Goal: Complete application form: Complete application form

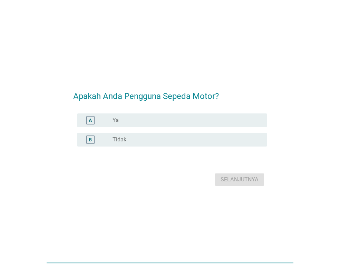
click at [115, 118] on label "Ya" at bounding box center [116, 120] width 6 height 7
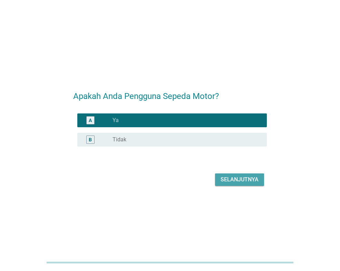
click at [232, 182] on div "Selanjutnya" at bounding box center [240, 180] width 38 height 8
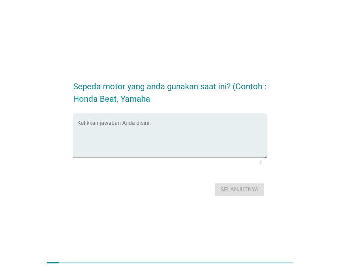
click at [117, 124] on textarea "Ketikkan jawaban Anda disini." at bounding box center [172, 140] width 190 height 36
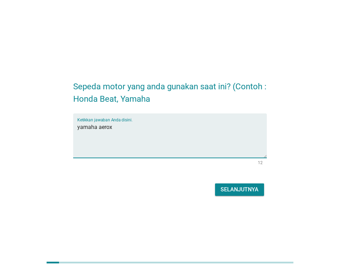
type textarea "yamaha aerox"
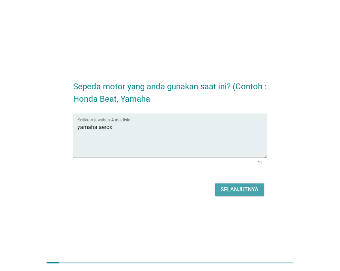
click at [254, 190] on div "Selanjutnya" at bounding box center [240, 190] width 38 height 8
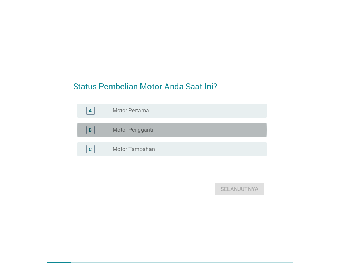
click at [137, 129] on label "Motor Pengganti" at bounding box center [133, 130] width 41 height 7
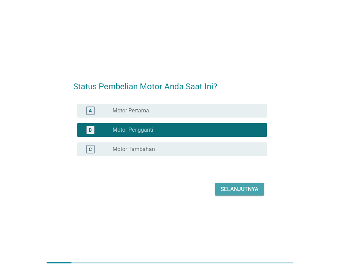
click at [242, 188] on div "Selanjutnya" at bounding box center [240, 189] width 38 height 8
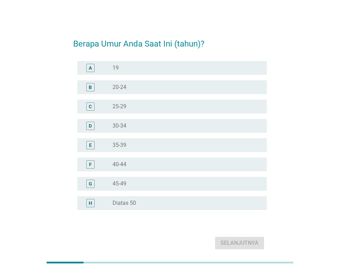
click at [133, 159] on div "F radio_button_unchecked 40-44" at bounding box center [172, 165] width 190 height 14
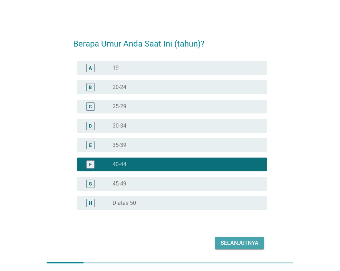
click at [242, 241] on div "Selanjutnya" at bounding box center [240, 243] width 38 height 8
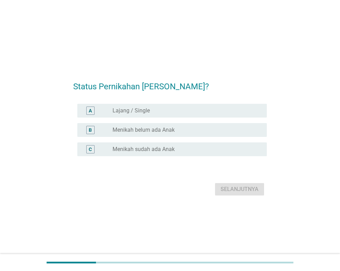
click at [145, 115] on div "radio_button_unchecked Lajang / Single" at bounding box center [187, 111] width 149 height 8
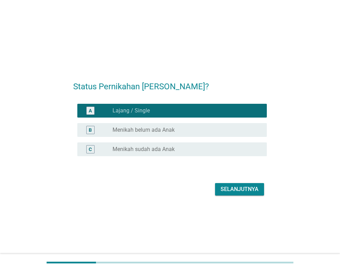
click at [233, 191] on div "Selanjutnya" at bounding box center [240, 189] width 38 height 8
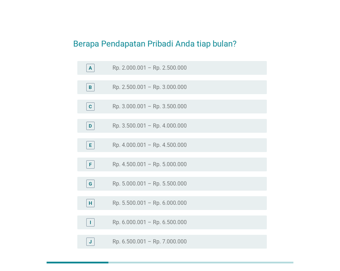
click at [159, 106] on label "Rp. 3.000.001 – Rp. 3.500.000" at bounding box center [150, 106] width 74 height 7
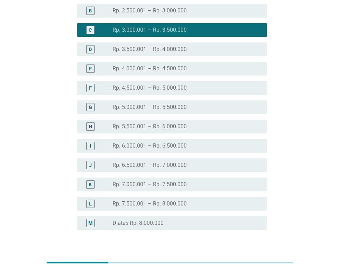
scroll to position [124, 0]
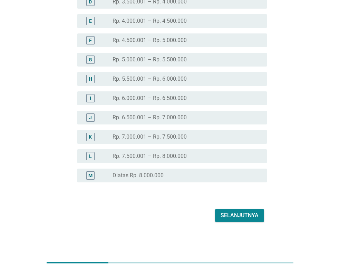
click at [247, 220] on button "Selanjutnya" at bounding box center [239, 216] width 49 height 12
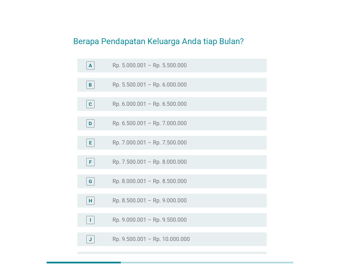
scroll to position [0, 0]
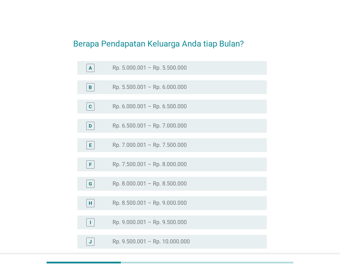
click at [145, 66] on label "Rp. 5.000.001 – Rp. 5.500.000" at bounding box center [150, 68] width 74 height 7
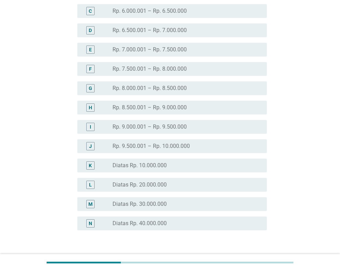
scroll to position [144, 0]
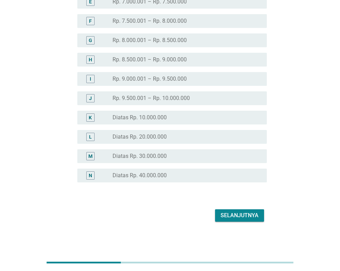
click at [239, 212] on div "Selanjutnya" at bounding box center [240, 216] width 38 height 8
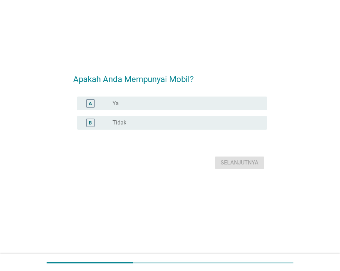
scroll to position [0, 0]
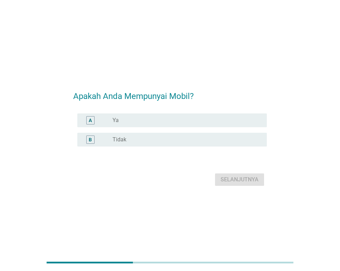
click at [128, 141] on div "radio_button_unchecked Tidak" at bounding box center [184, 139] width 143 height 7
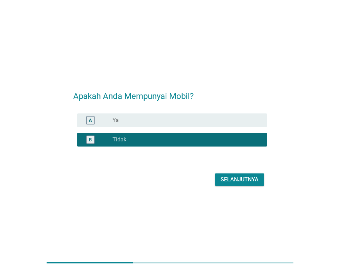
click at [242, 179] on div "Selanjutnya" at bounding box center [240, 180] width 38 height 8
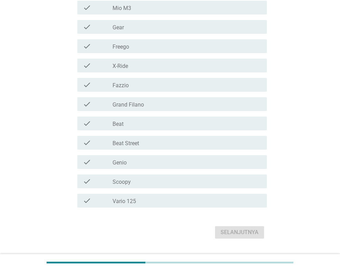
scroll to position [100, 0]
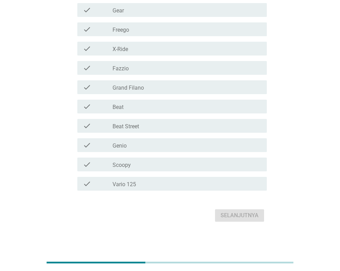
click at [129, 104] on div "check_box_outline_blank Beat" at bounding box center [187, 107] width 149 height 8
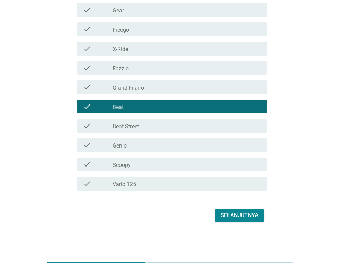
click at [251, 216] on div "Selanjutnya" at bounding box center [240, 216] width 38 height 8
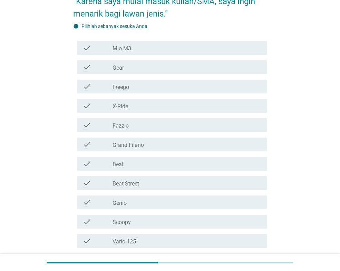
scroll to position [115, 0]
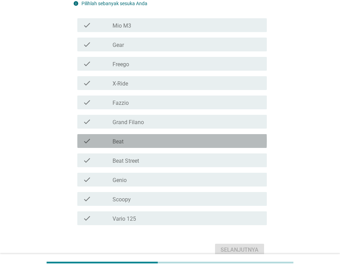
click at [125, 138] on div "check_box_outline_blank Beat" at bounding box center [187, 141] width 149 height 8
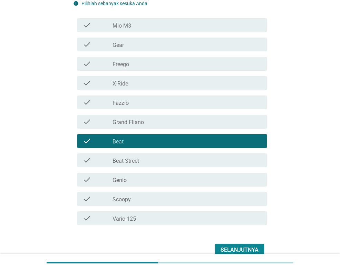
click at [235, 249] on div "Selanjutnya" at bounding box center [240, 250] width 38 height 8
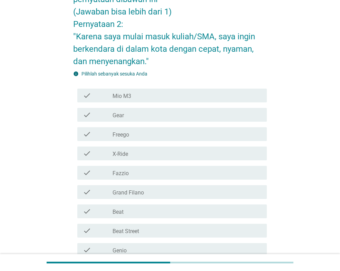
scroll to position [69, 0]
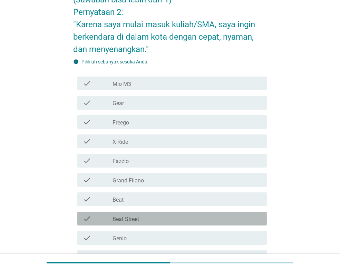
click at [158, 221] on div "check_box_outline_blank Beat Street" at bounding box center [187, 219] width 149 height 8
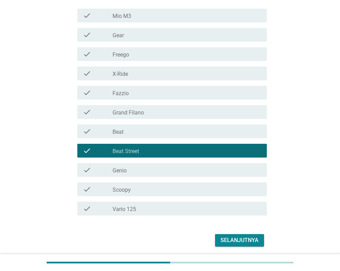
scroll to position [138, 0]
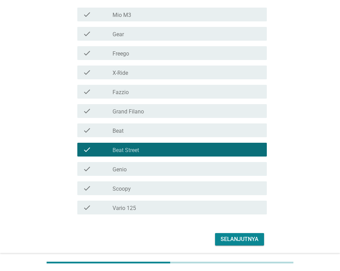
click at [161, 211] on div "check_box_outline_blank Vario 125" at bounding box center [187, 208] width 149 height 8
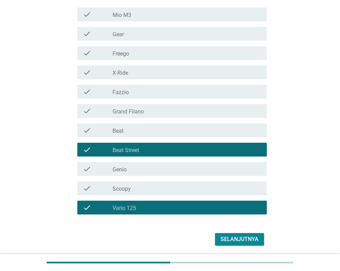
click at [238, 238] on div "Selanjutnya" at bounding box center [240, 240] width 38 height 8
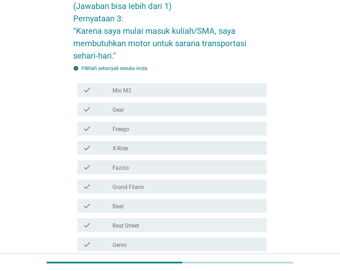
scroll to position [104, 0]
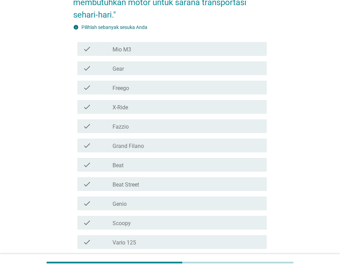
click at [165, 162] on div "check_box_outline_blank Beat" at bounding box center [187, 165] width 149 height 8
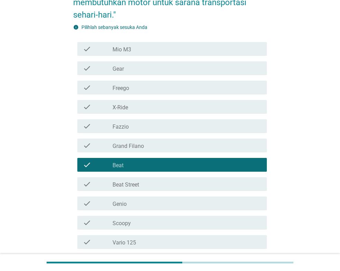
click at [152, 192] on div "check check_box_outline_blank Beat Street" at bounding box center [170, 184] width 194 height 19
click at [152, 187] on div "check_box_outline_blank Beat Street" at bounding box center [187, 184] width 149 height 8
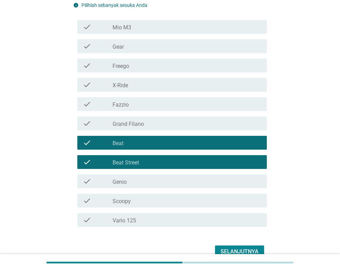
scroll to position [138, 0]
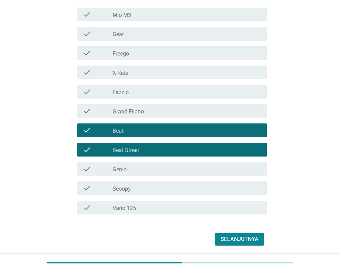
click at [160, 203] on div "check check_box_outline_blank Vario 125" at bounding box center [172, 208] width 190 height 14
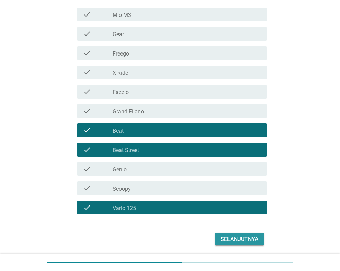
click at [242, 242] on div "Selanjutnya" at bounding box center [240, 240] width 38 height 8
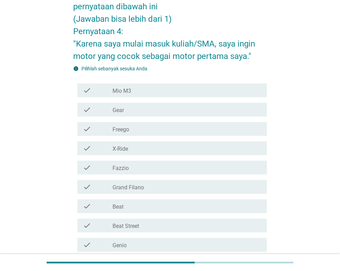
scroll to position [69, 0]
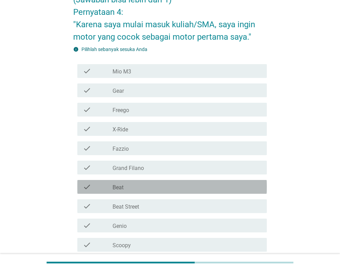
click at [135, 187] on div "check_box_outline_blank Beat" at bounding box center [187, 187] width 149 height 8
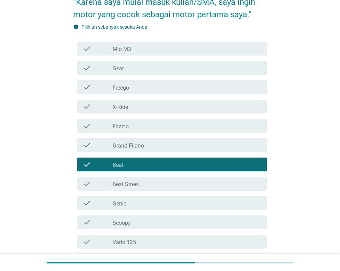
scroll to position [104, 0]
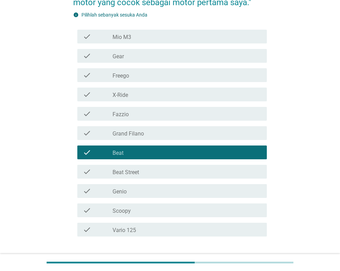
click at [132, 212] on div "check_box_outline_blank Scoopy" at bounding box center [187, 211] width 149 height 8
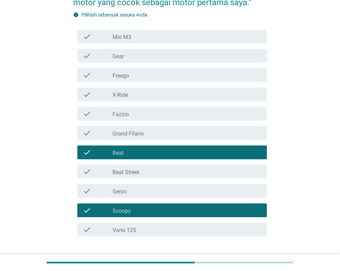
click at [140, 226] on div "check_box_outline_blank Vario 125" at bounding box center [187, 230] width 149 height 8
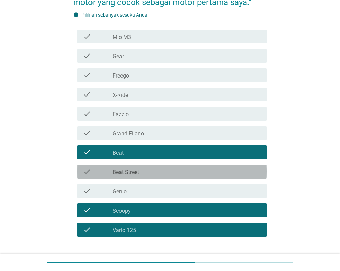
click at [135, 176] on label "Beat Street" at bounding box center [126, 172] width 27 height 7
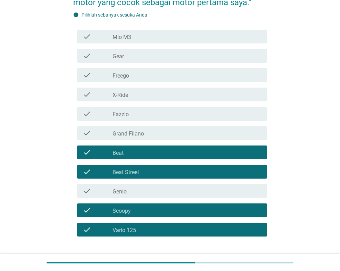
scroll to position [69, 0]
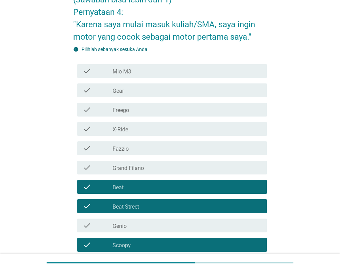
click at [136, 70] on div "check_box_outline_blank Mio M3" at bounding box center [187, 71] width 149 height 8
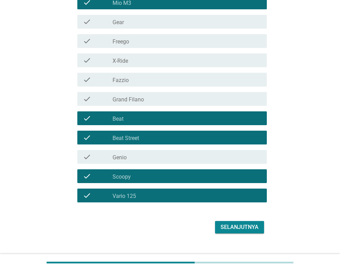
scroll to position [150, 0]
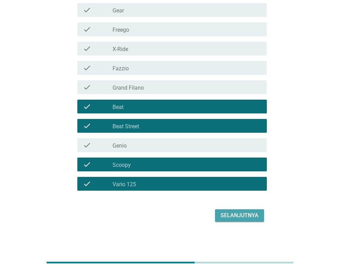
click at [257, 217] on div "Selanjutnya" at bounding box center [240, 216] width 38 height 8
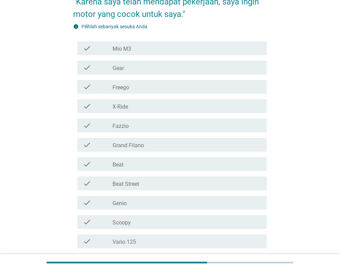
scroll to position [104, 0]
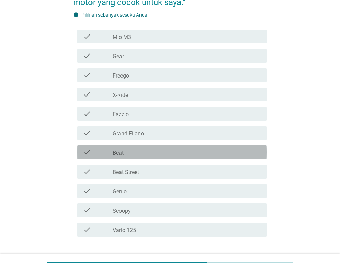
click at [132, 155] on div "check_box_outline_blank Beat" at bounding box center [187, 152] width 149 height 8
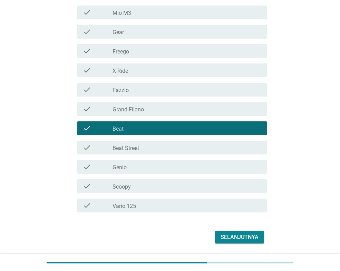
scroll to position [150, 0]
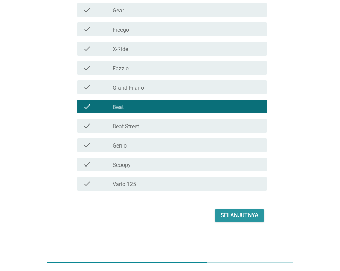
click at [229, 218] on div "Selanjutnya" at bounding box center [240, 216] width 38 height 8
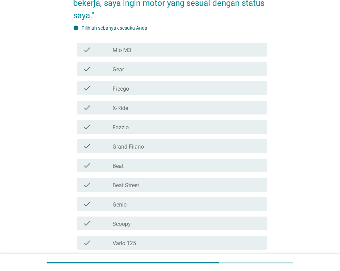
scroll to position [104, 0]
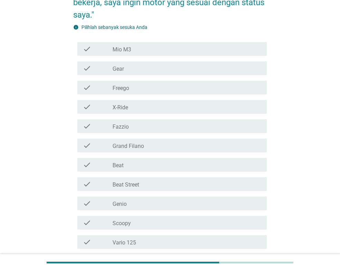
click at [132, 161] on div "check_box_outline_blank Beat" at bounding box center [187, 165] width 149 height 8
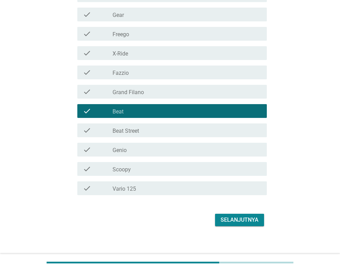
scroll to position [162, 0]
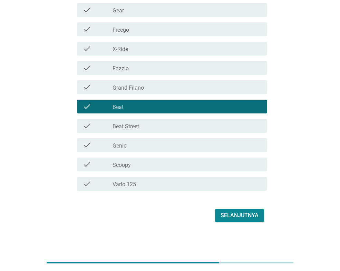
click at [145, 187] on div "check_box_outline_blank Vario 125" at bounding box center [187, 184] width 149 height 8
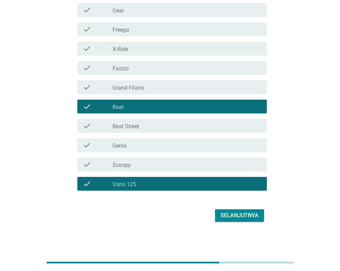
click at [236, 213] on div "Selanjutnya" at bounding box center [240, 216] width 38 height 8
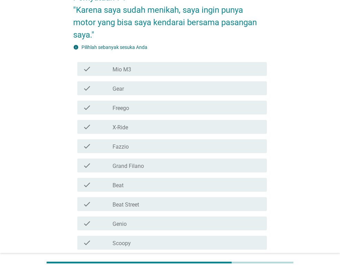
scroll to position [104, 0]
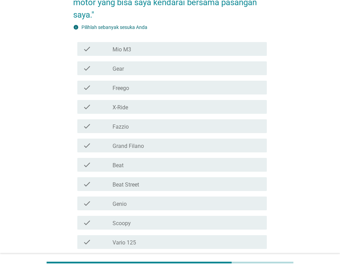
click at [123, 169] on label "Beat" at bounding box center [118, 165] width 11 height 7
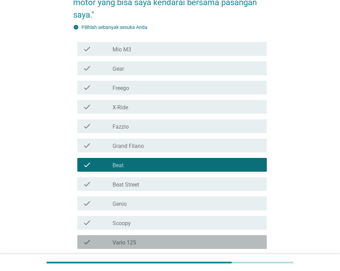
click at [130, 245] on label "Vario 125" at bounding box center [124, 243] width 23 height 7
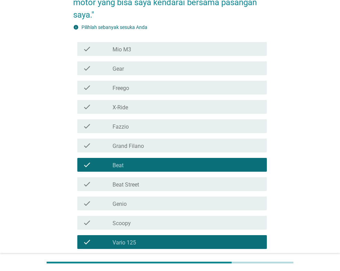
click at [144, 123] on div "check_box_outline_blank Fazzio" at bounding box center [187, 126] width 149 height 8
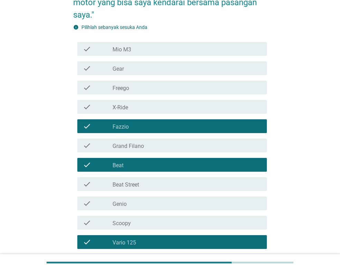
click at [148, 190] on div "check check_box_outline_blank Beat Street" at bounding box center [172, 184] width 190 height 14
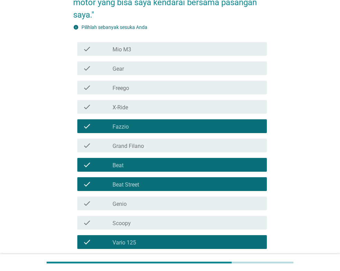
click at [147, 200] on div "check_box_outline_blank Genio" at bounding box center [187, 204] width 149 height 8
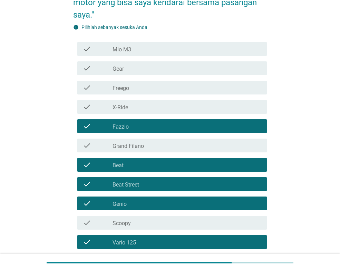
click at [144, 211] on div "check check_box_outline_blank Genio" at bounding box center [170, 203] width 194 height 19
click at [150, 221] on div "check_box_outline_blank Scoopy" at bounding box center [187, 223] width 149 height 8
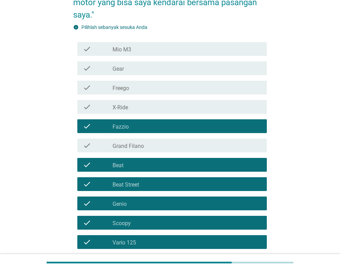
scroll to position [162, 0]
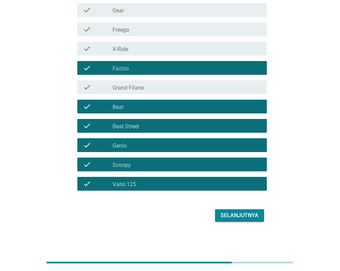
click at [234, 211] on button "Selanjutnya" at bounding box center [239, 216] width 49 height 12
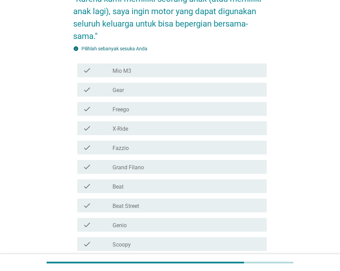
scroll to position [104, 0]
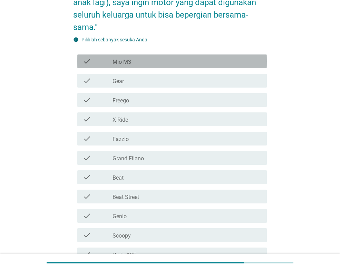
click at [132, 65] on div "check_box_outline_blank Mio M3" at bounding box center [187, 61] width 149 height 8
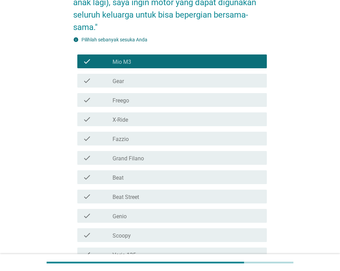
click at [129, 181] on div "check_box_outline_blank Beat" at bounding box center [187, 177] width 149 height 8
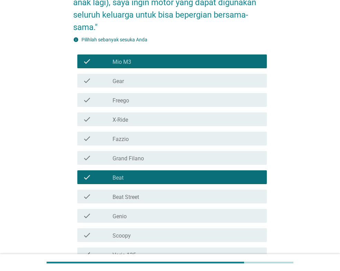
click at [140, 193] on div "check_box_outline_blank Beat Street" at bounding box center [187, 197] width 149 height 8
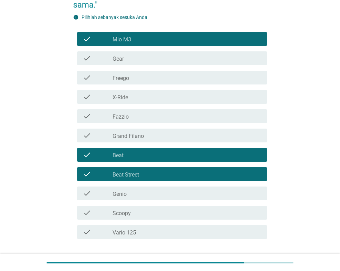
scroll to position [138, 0]
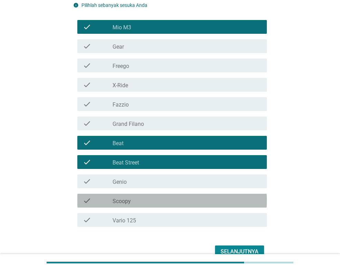
click at [138, 199] on div "check_box_outline_blank Scoopy" at bounding box center [187, 201] width 149 height 8
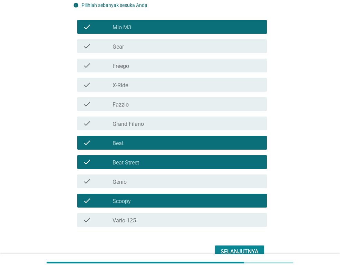
click at [139, 215] on div "check check_box_outline_blank Vario 125" at bounding box center [172, 220] width 190 height 14
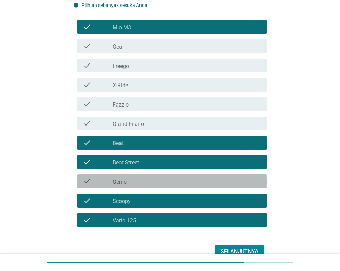
click at [161, 186] on div "check check_box_outline_blank Genio" at bounding box center [172, 182] width 190 height 14
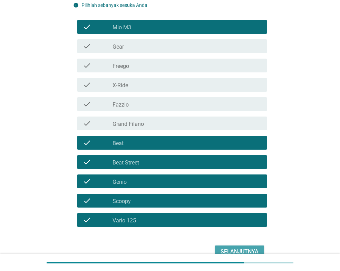
click at [242, 251] on div "Selanjutnya" at bounding box center [240, 252] width 38 height 8
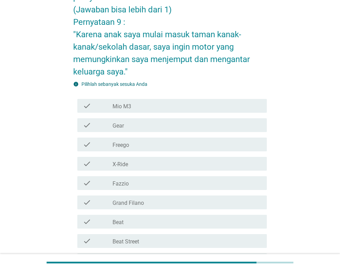
scroll to position [69, 0]
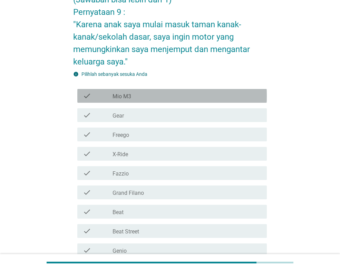
click at [155, 96] on div "check_box_outline_blank Mio M3" at bounding box center [187, 96] width 149 height 8
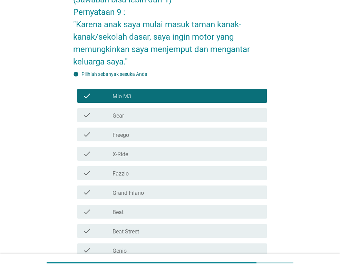
click at [145, 112] on div "check_box_outline_blank Gear" at bounding box center [187, 115] width 149 height 8
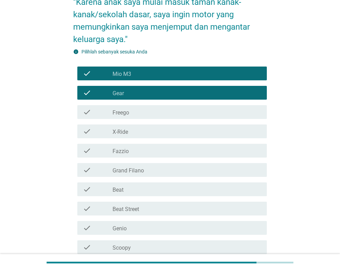
scroll to position [104, 0]
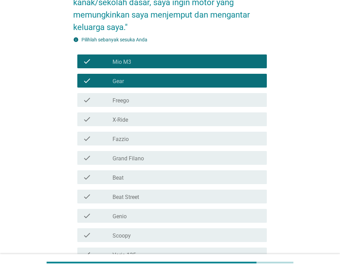
click at [139, 140] on div "check_box_outline_blank Fazzio" at bounding box center [187, 139] width 149 height 8
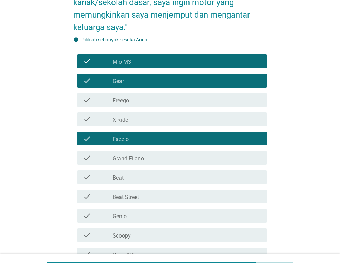
click at [137, 183] on div "check check_box_outline_blank Beat" at bounding box center [172, 178] width 190 height 14
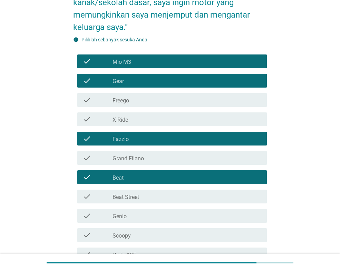
click at [140, 198] on div "check_box_outline_blank Beat Street" at bounding box center [187, 197] width 149 height 8
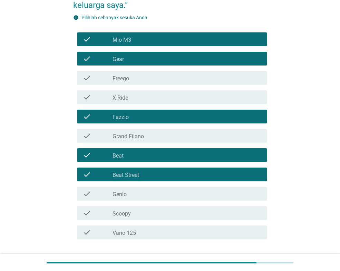
scroll to position [138, 0]
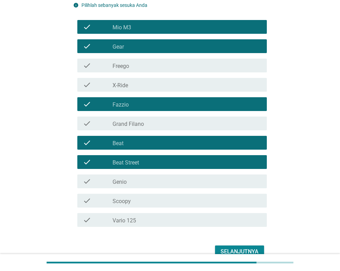
click at [141, 203] on div "check_box_outline_blank Scoopy" at bounding box center [187, 201] width 149 height 8
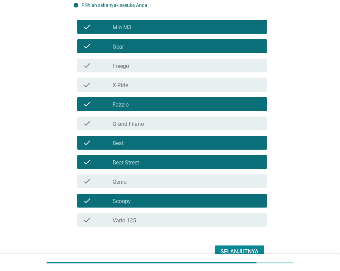
click at [148, 224] on div "check_box_outline_blank Vario 125" at bounding box center [187, 220] width 149 height 8
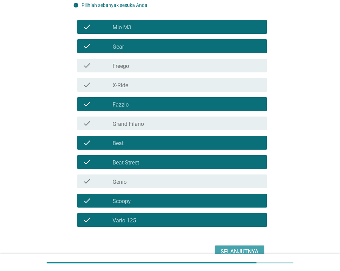
click at [240, 252] on div "Selanjutnya" at bounding box center [240, 252] width 38 height 8
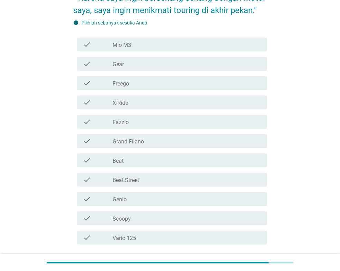
scroll to position [104, 0]
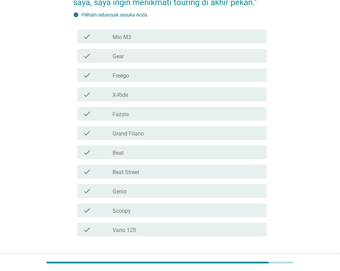
drag, startPoint x: 155, startPoint y: 227, endPoint x: 157, endPoint y: 220, distance: 6.7
click at [154, 227] on div "check_box_outline_blank Vario 125" at bounding box center [187, 230] width 149 height 8
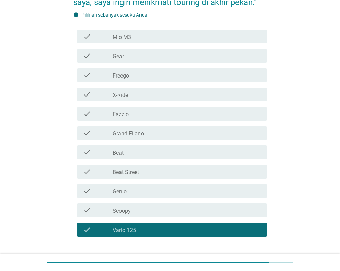
click at [172, 209] on div "check_box_outline_blank Scoopy" at bounding box center [187, 211] width 149 height 8
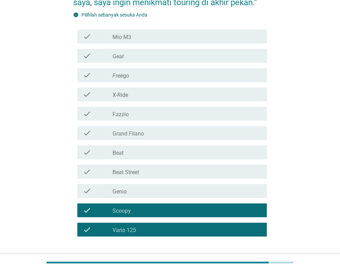
click at [170, 193] on div "check_box_outline_blank Genio" at bounding box center [187, 191] width 149 height 8
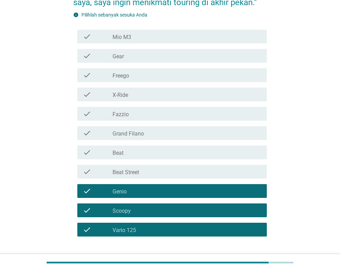
click at [168, 179] on div "check check_box_outline_blank Beat Street" at bounding box center [172, 172] width 190 height 14
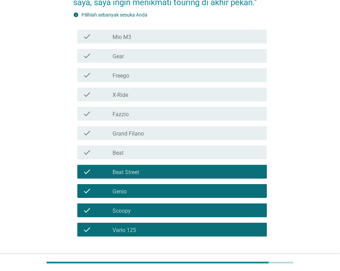
click at [157, 148] on div "check check_box_outline_blank Beat" at bounding box center [172, 153] width 190 height 14
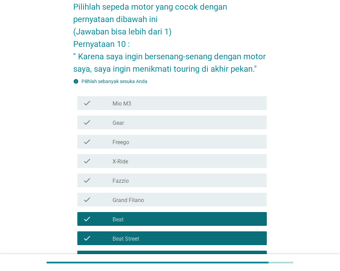
scroll to position [35, 0]
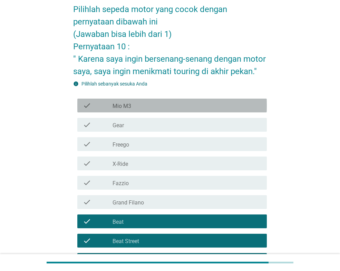
click at [140, 104] on div "check_box_outline_blank Mio M3" at bounding box center [187, 106] width 149 height 8
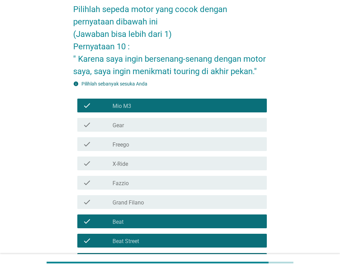
scroll to position [150, 0]
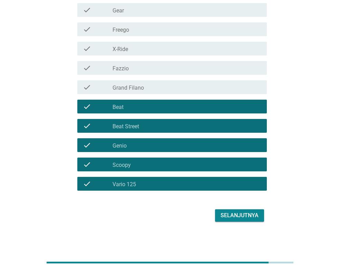
click at [263, 224] on div "Pilihlah sepeda motor yang cocok dengan pernyataan dibawah ini (Jawaban bisa le…" at bounding box center [170, 53] width 205 height 354
click at [244, 216] on div "Selanjutnya" at bounding box center [240, 216] width 38 height 8
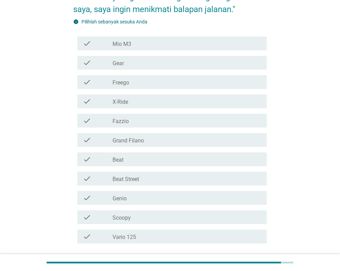
scroll to position [137, 0]
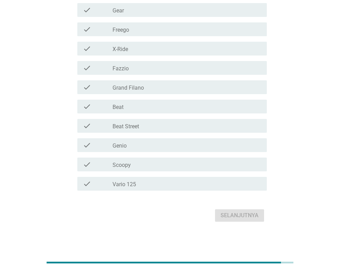
click at [145, 180] on div "check_box_outline_blank Vario 125" at bounding box center [187, 184] width 149 height 8
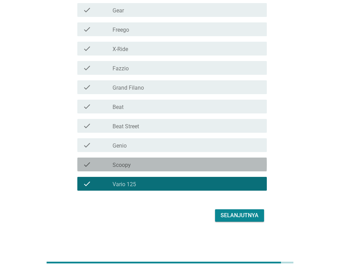
click at [145, 165] on div "check_box_outline_blank Scoopy" at bounding box center [187, 165] width 149 height 8
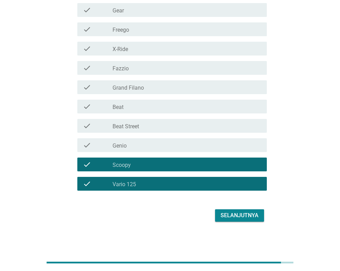
click at [141, 142] on div "check_box_outline_blank Genio" at bounding box center [187, 145] width 149 height 8
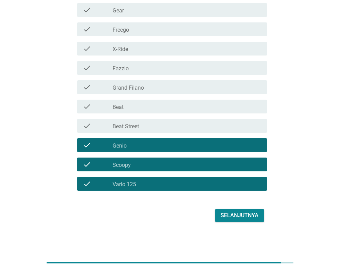
click at [130, 106] on div "check_box_outline_blank Beat" at bounding box center [187, 107] width 149 height 8
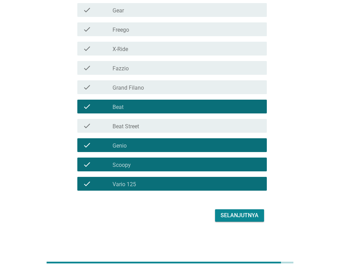
click at [134, 126] on label "Beat Street" at bounding box center [126, 126] width 27 height 7
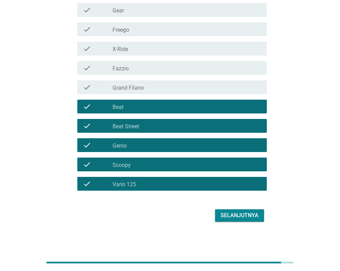
click at [241, 214] on div "Selanjutnya" at bounding box center [240, 216] width 38 height 8
